Goal: Information Seeking & Learning: Learn about a topic

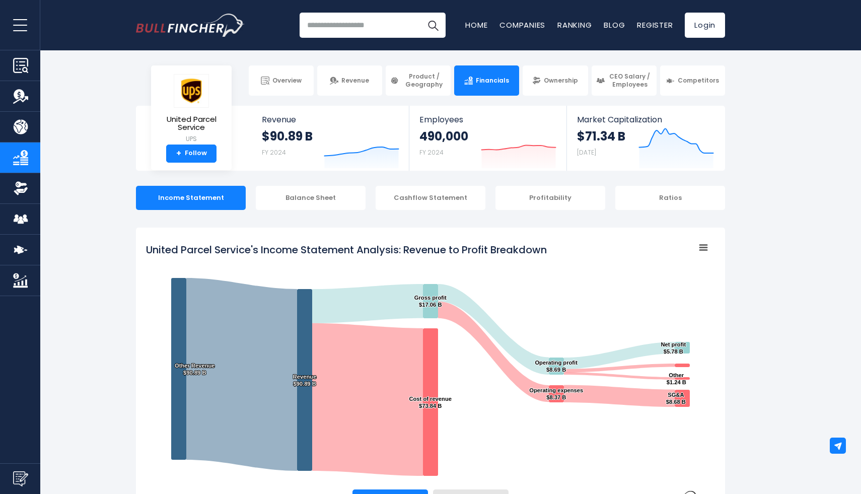
click at [336, 26] on input "search" at bounding box center [373, 25] width 146 height 25
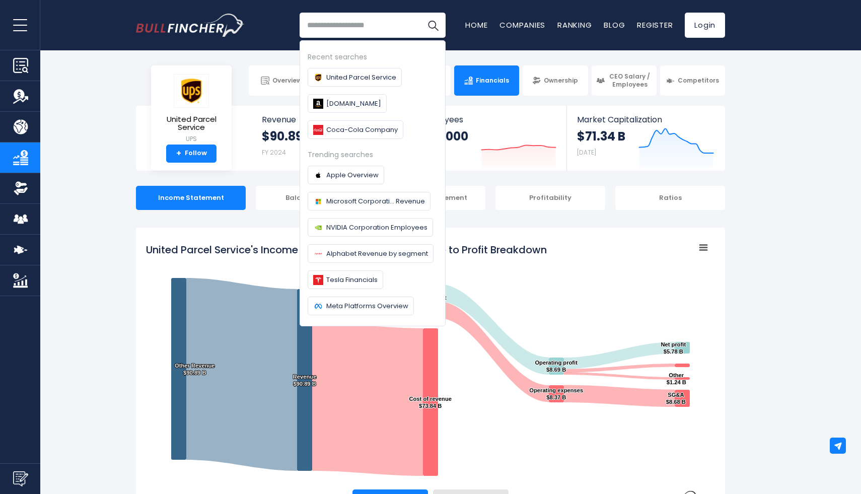
click at [336, 26] on input "search" at bounding box center [373, 25] width 146 height 25
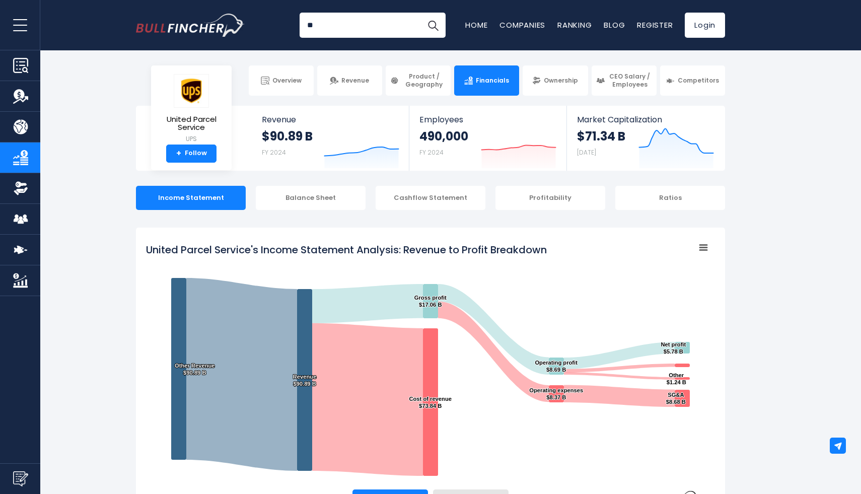
type input "*"
type input "******"
click at [421, 13] on button "Search" at bounding box center [433, 25] width 25 height 25
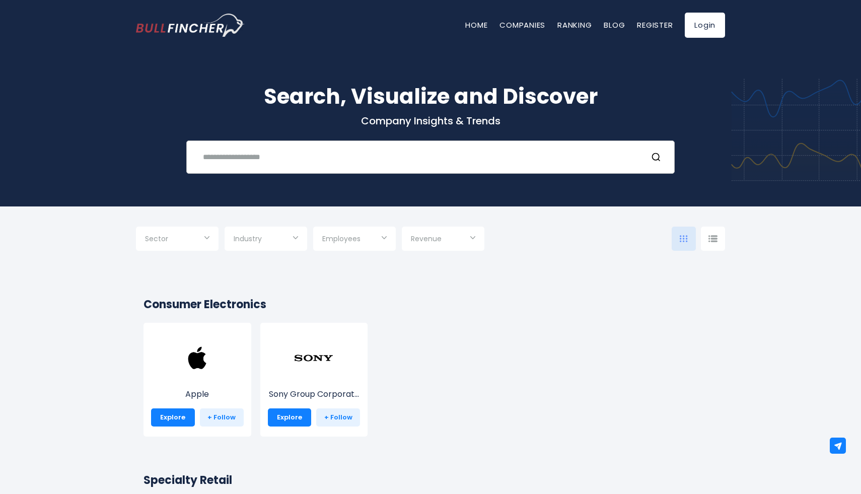
click at [280, 158] on input "text" at bounding box center [418, 157] width 442 height 19
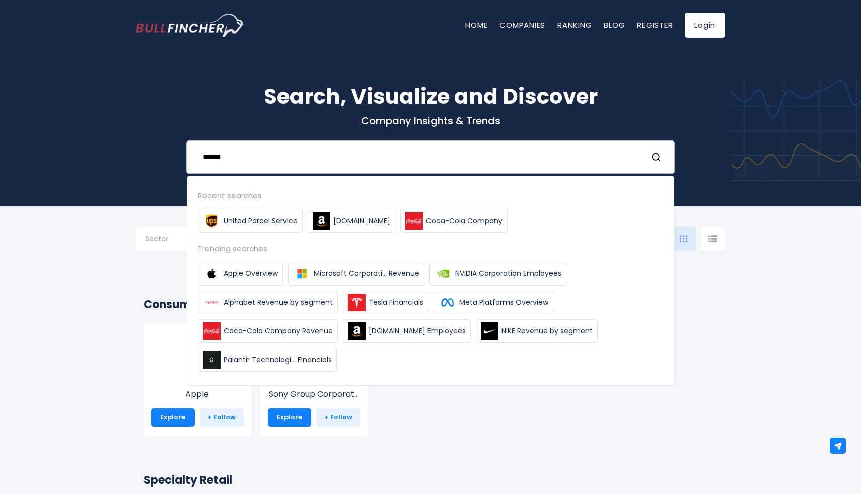
type input "******"
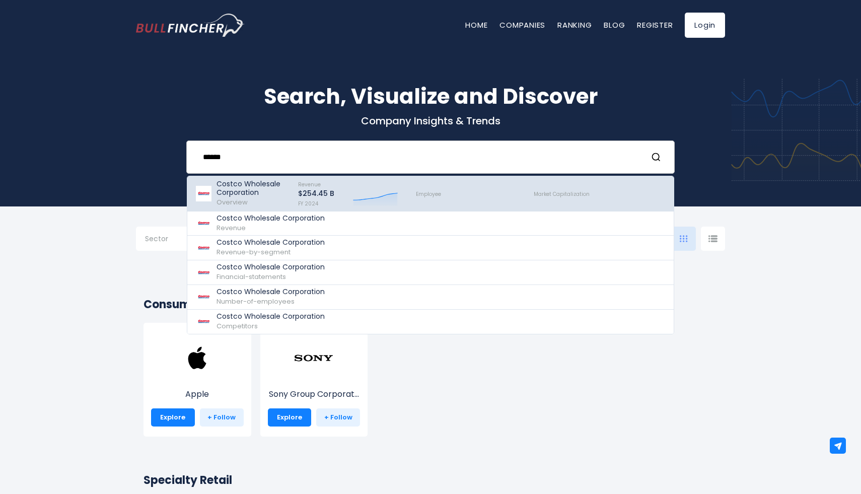
click at [246, 180] on p "Costco Wholesale Corporation" at bounding box center [253, 188] width 73 height 17
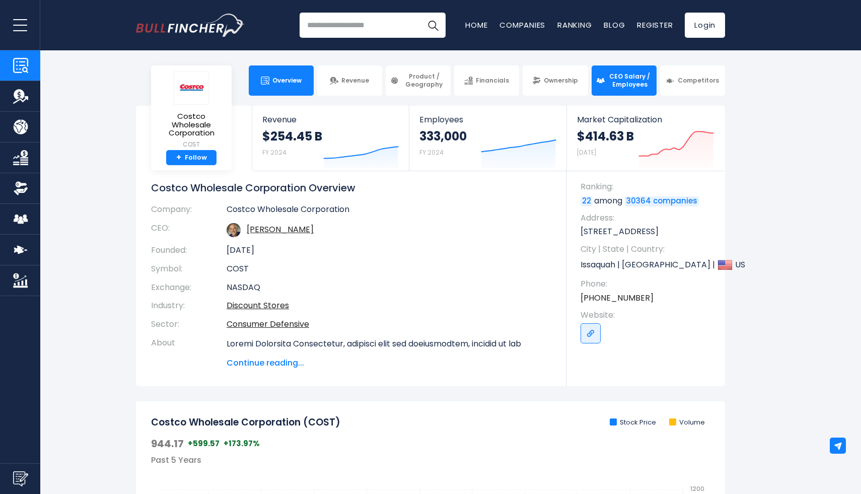
click at [623, 81] on span "CEO Salary / Employees" at bounding box center [630, 81] width 44 height 16
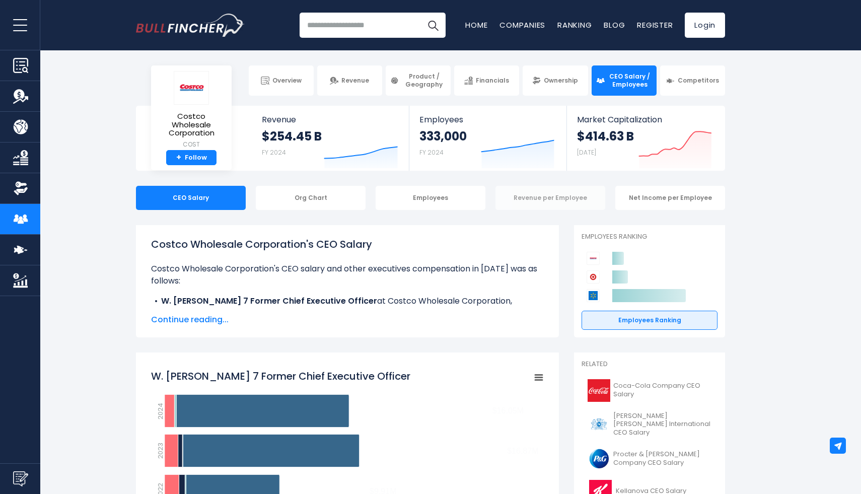
click at [549, 199] on div "Revenue per Employee" at bounding box center [551, 198] width 110 height 24
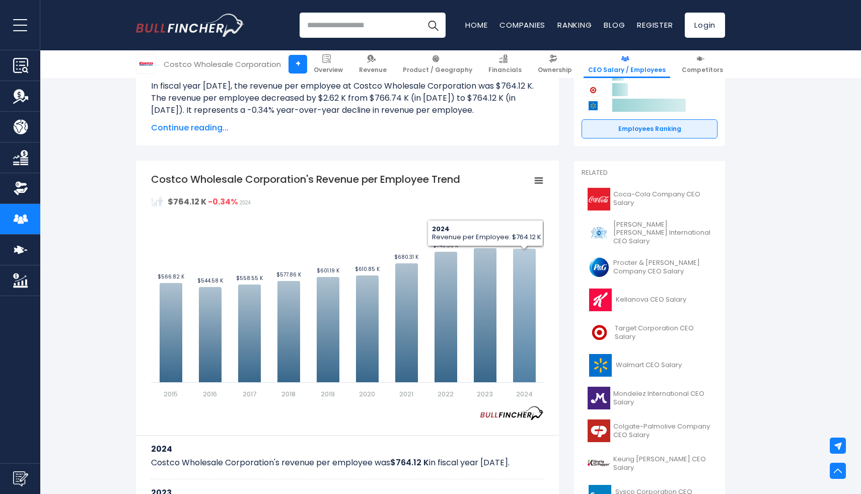
scroll to position [182, 0]
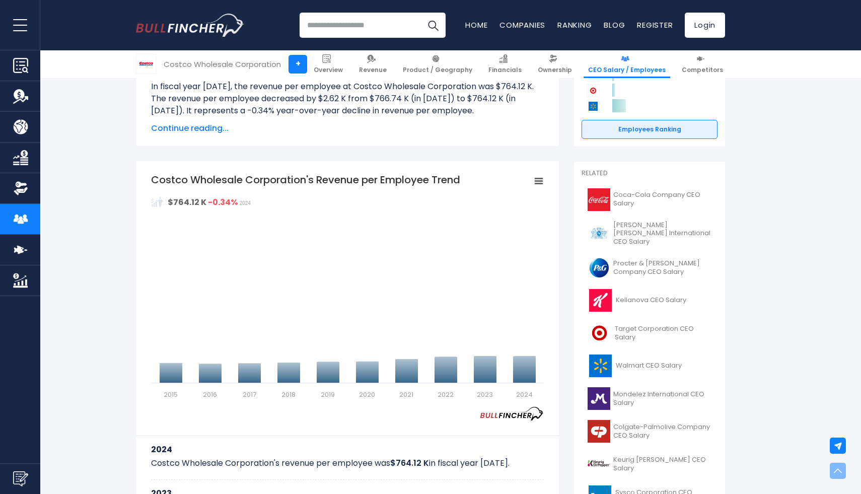
scroll to position [182, 0]
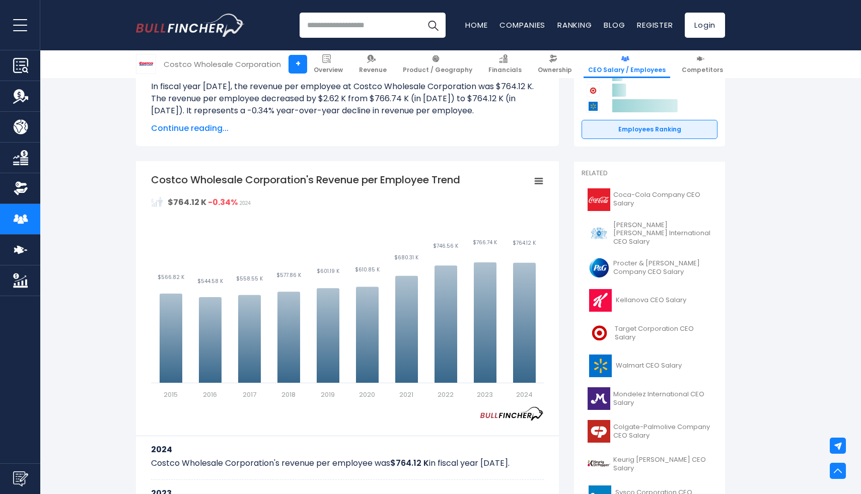
click at [349, 28] on input "search" at bounding box center [373, 25] width 146 height 25
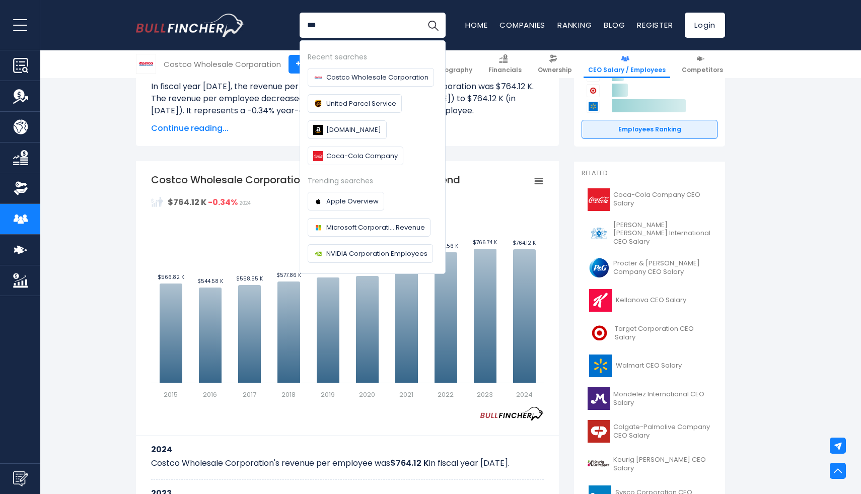
type input "***"
click at [421, 13] on button "Search" at bounding box center [433, 25] width 25 height 25
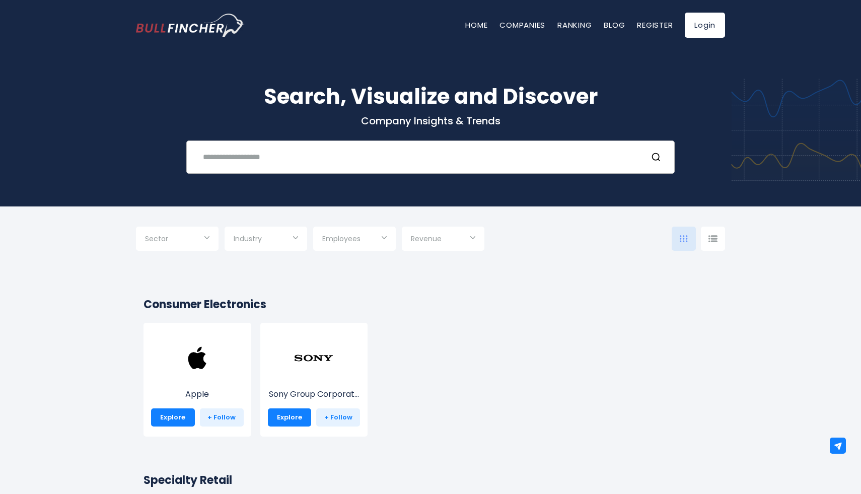
click at [248, 173] on div "Recent searches Costco Wholesale Corporation United Parcel Service [DOMAIN_NAME…" at bounding box center [430, 157] width 489 height 33
click at [249, 162] on input "text" at bounding box center [418, 157] width 442 height 19
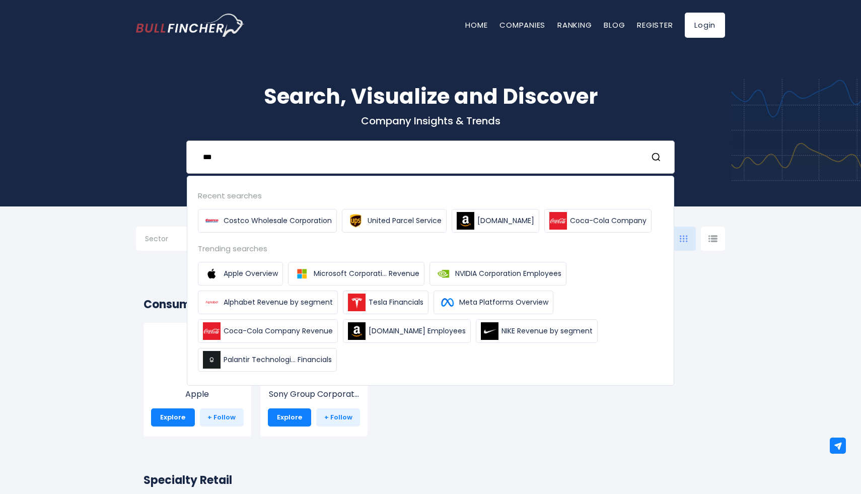
type input "***"
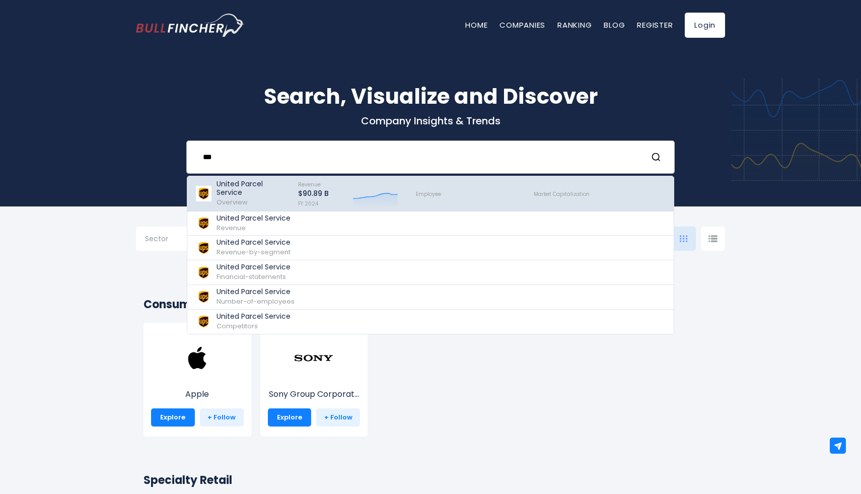
click at [217, 204] on span "Overview" at bounding box center [232, 202] width 31 height 10
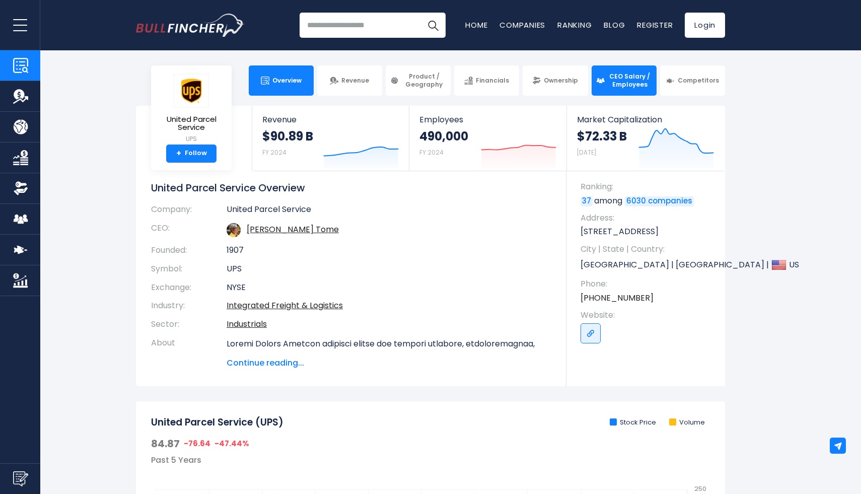
click at [626, 90] on link "CEO Salary / Employees" at bounding box center [624, 80] width 65 height 30
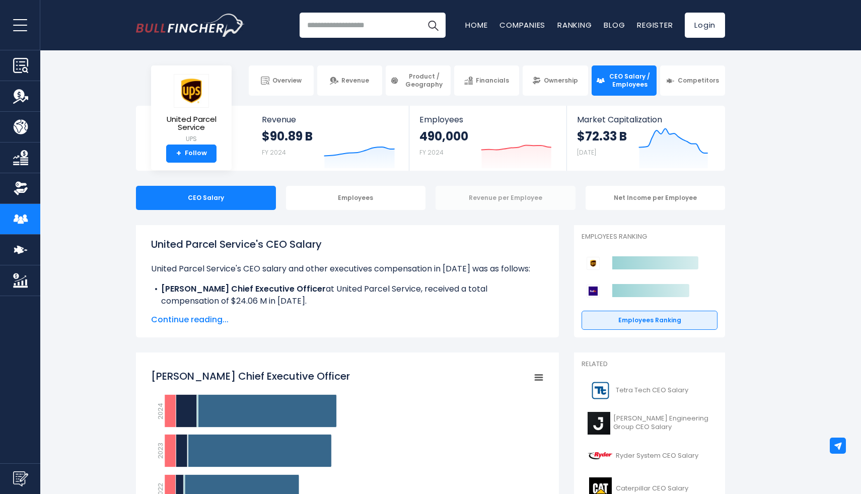
click at [496, 200] on div "Revenue per Employee" at bounding box center [506, 198] width 140 height 24
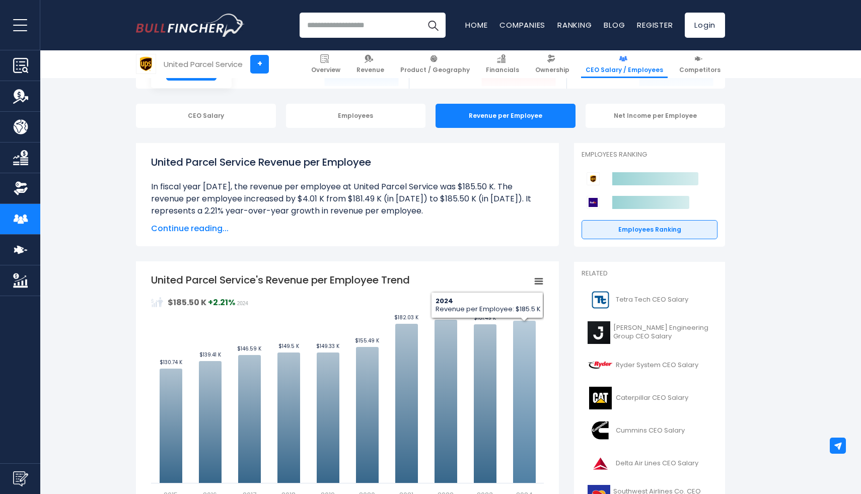
scroll to position [83, 0]
